Goal: Find specific page/section: Find specific page/section

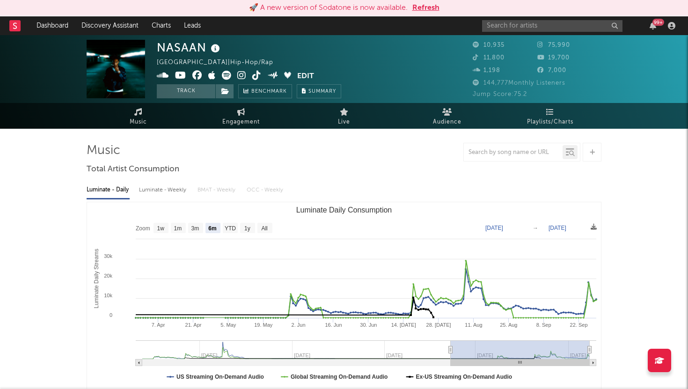
select select "6m"
click at [424, 9] on button "Refresh" at bounding box center [425, 7] width 27 height 11
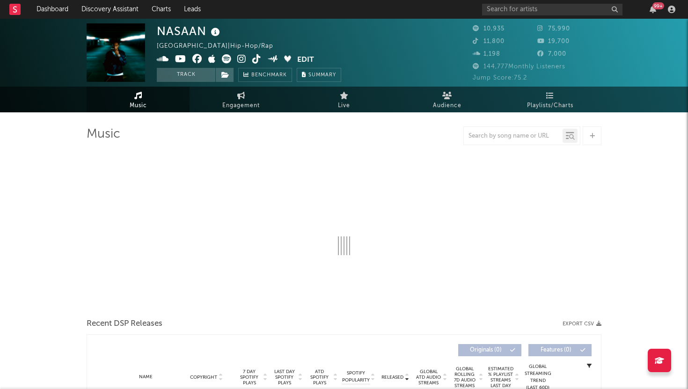
select select "6m"
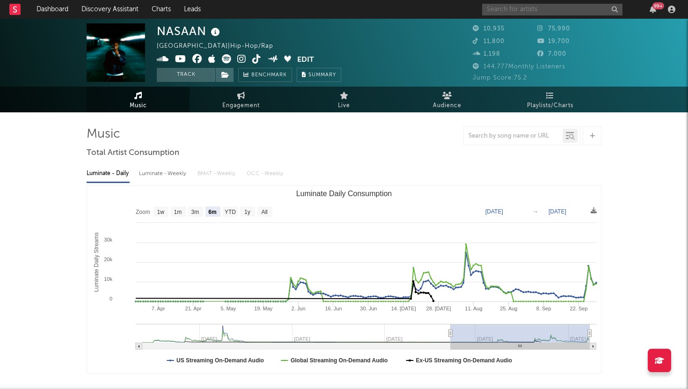
click at [541, 8] on input "text" at bounding box center [552, 10] width 140 height 12
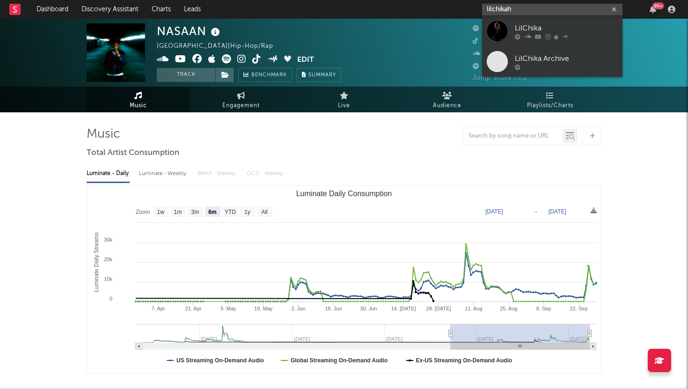
click at [492, 10] on input "lilchikah" at bounding box center [552, 10] width 140 height 12
click at [510, 9] on input "lil chikah" at bounding box center [552, 10] width 140 height 12
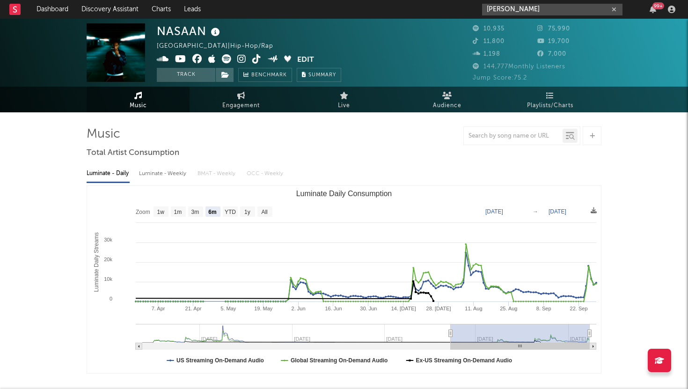
type input "lil chikah"
